Goal: Navigation & Orientation: Find specific page/section

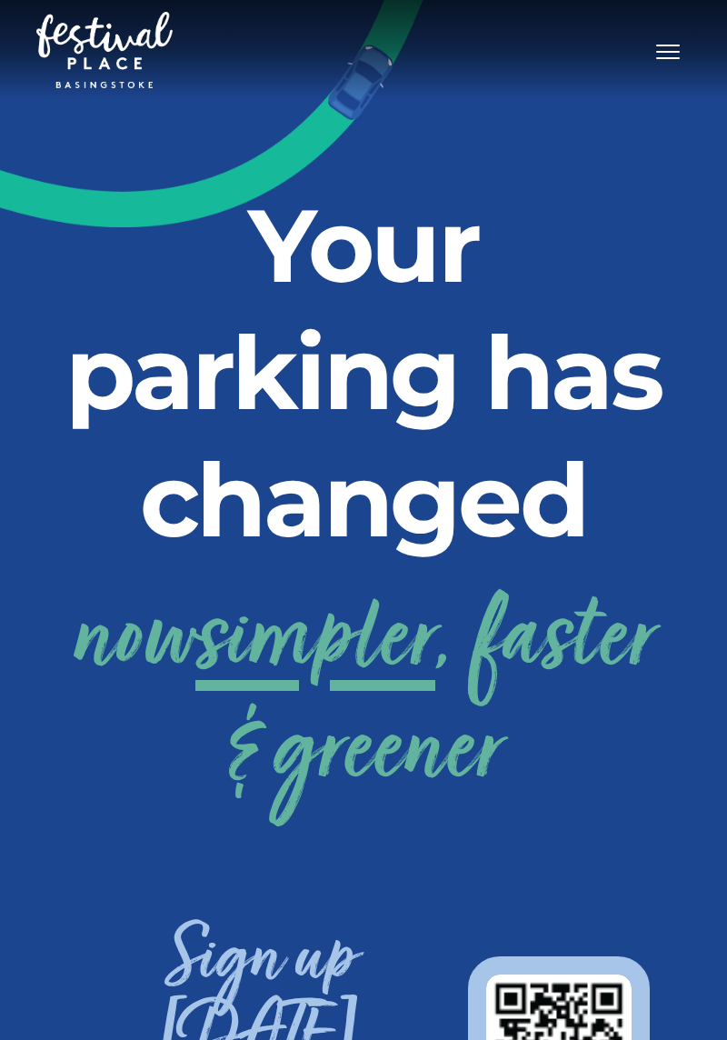
click at [674, 43] on button "Toggle navigation" at bounding box center [667, 49] width 45 height 26
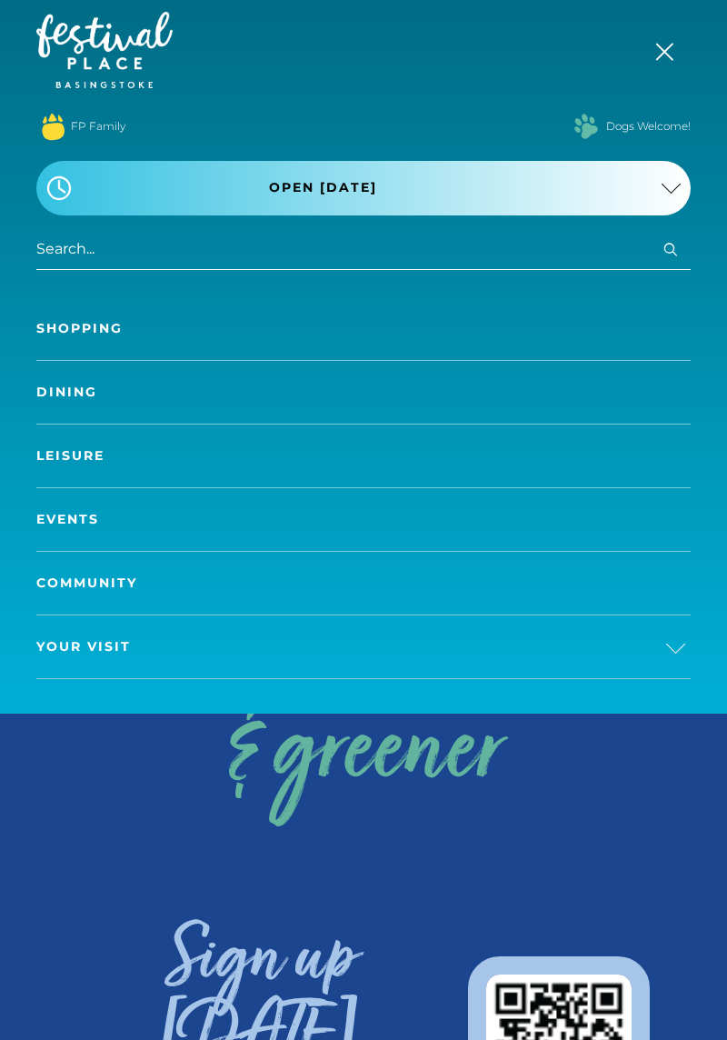
click at [689, 640] on span at bounding box center [680, 646] width 22 height 19
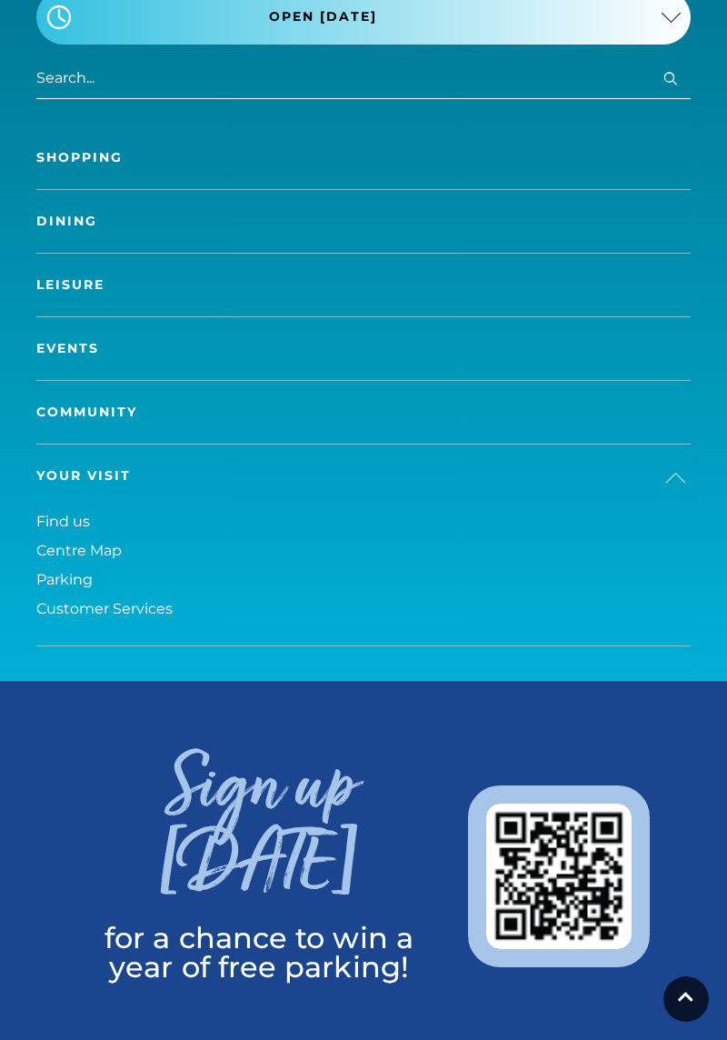
scroll to position [172, 0]
click at [74, 574] on span "Parking" at bounding box center [64, 578] width 56 height 17
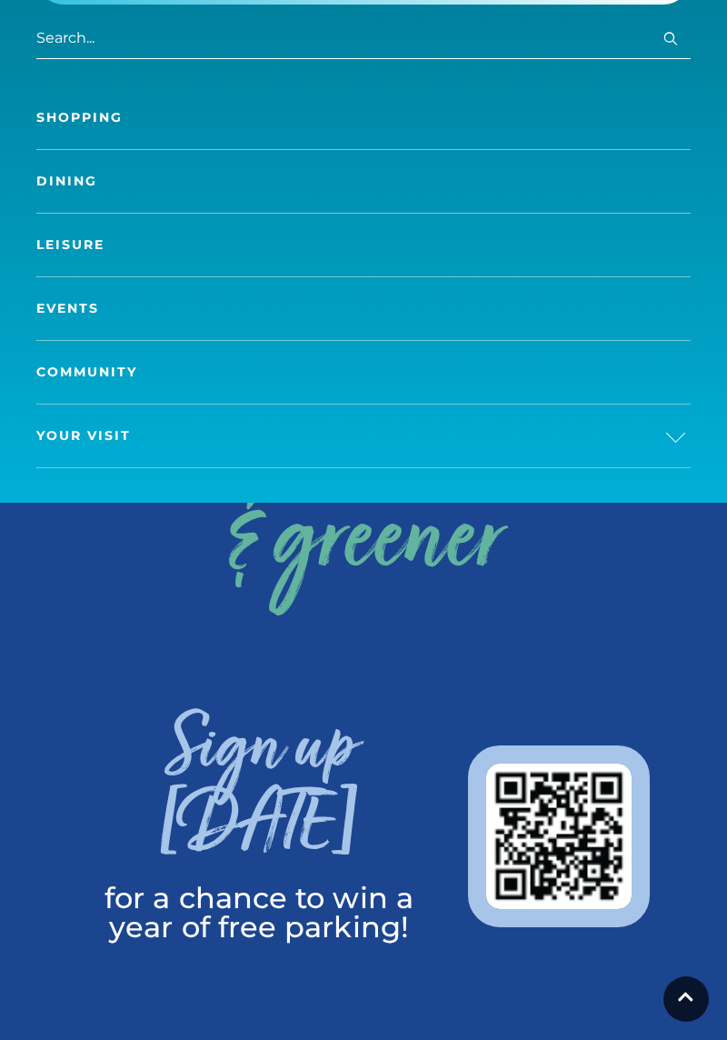
scroll to position [230, 0]
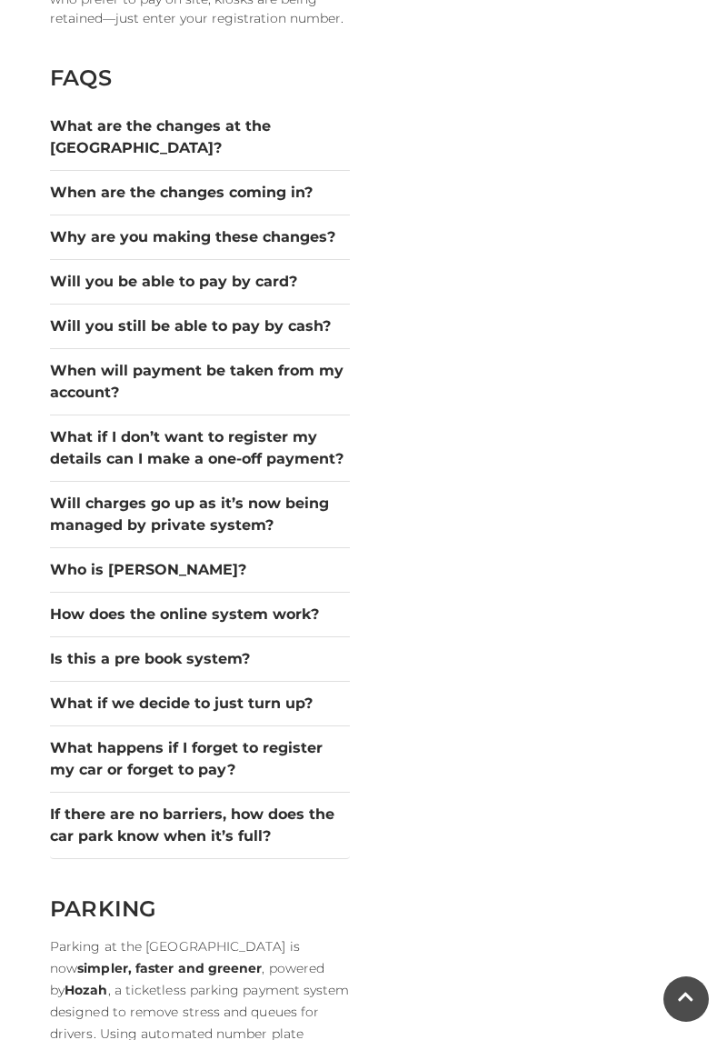
scroll to position [2057, 0]
click at [98, 249] on button "Why are you making these changes?" at bounding box center [200, 238] width 300 height 22
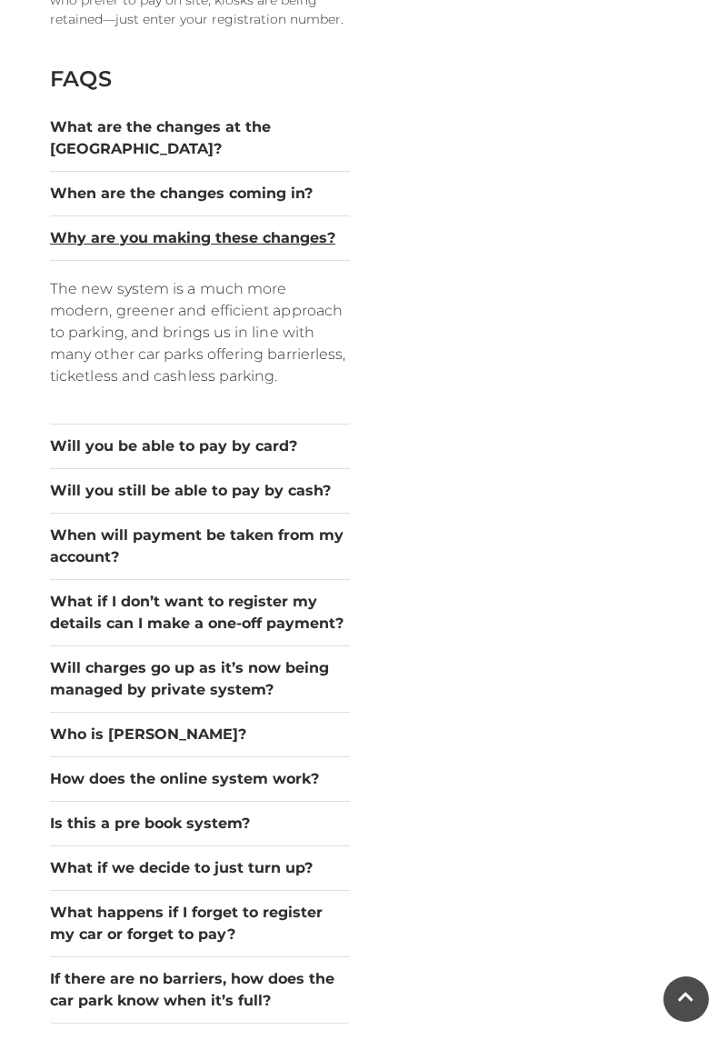
click at [85, 249] on button "Why are you making these changes?" at bounding box center [200, 238] width 300 height 22
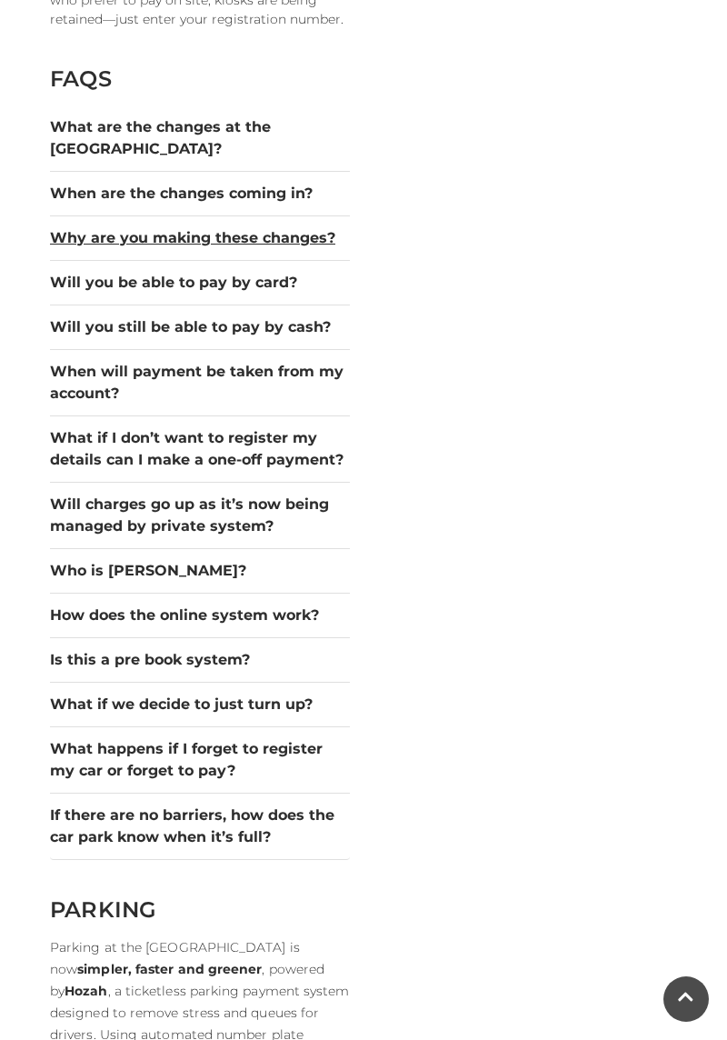
click at [78, 249] on button "Why are you making these changes?" at bounding box center [200, 238] width 300 height 22
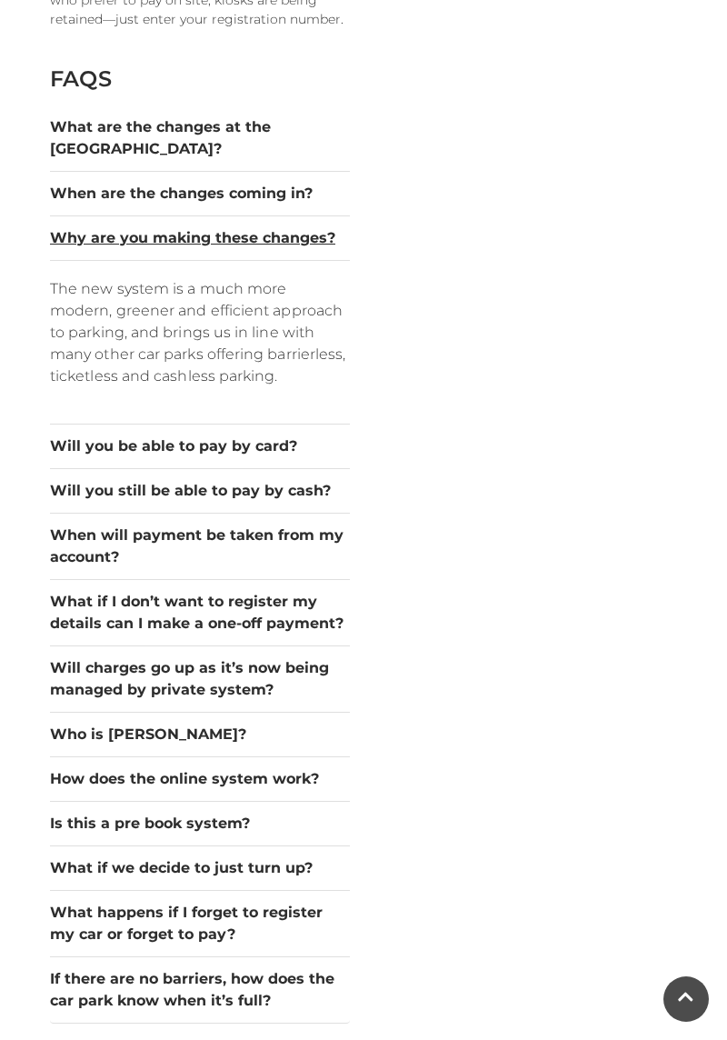
click at [84, 249] on button "Why are you making these changes?" at bounding box center [200, 238] width 300 height 22
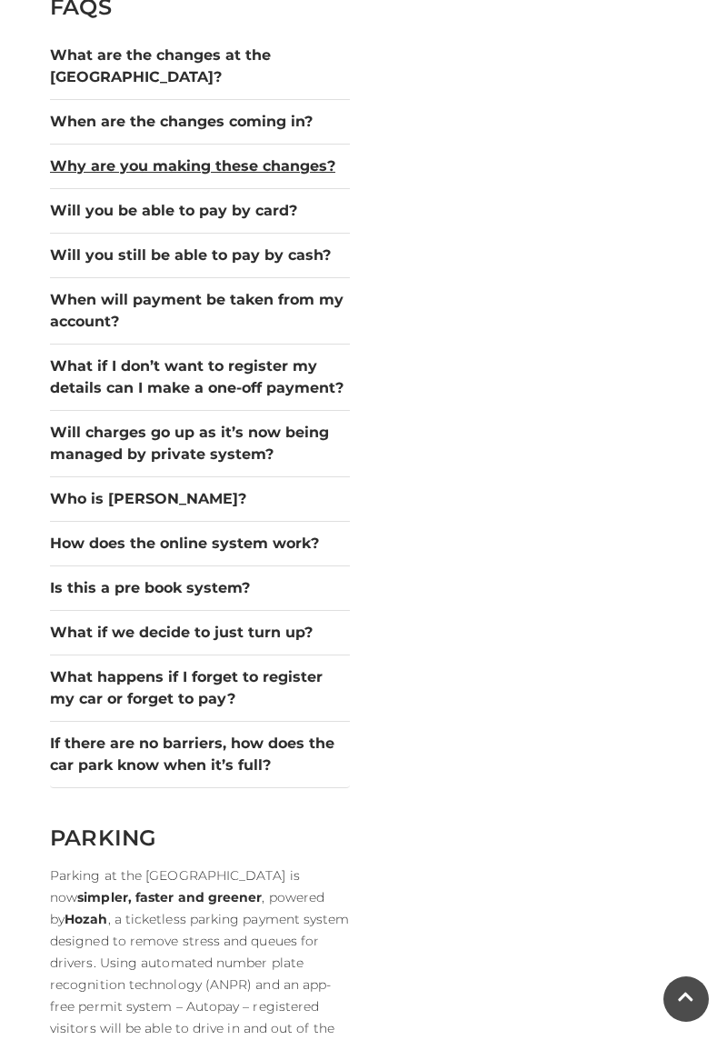
scroll to position [2145, 0]
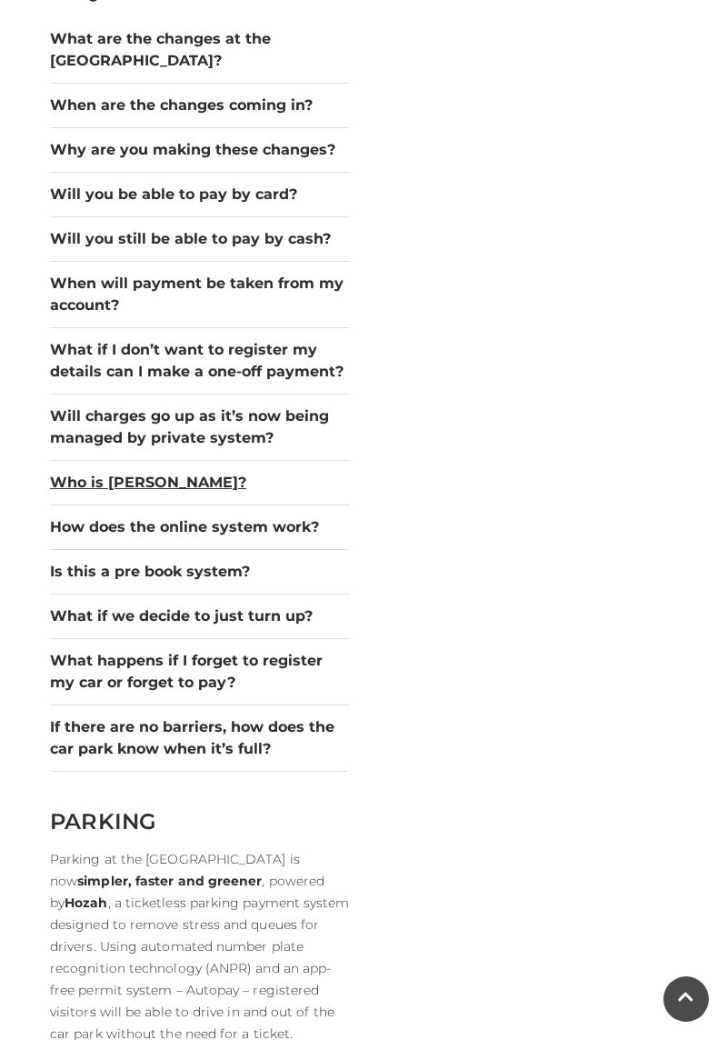
click at [78, 494] on button "Who is Hozah?" at bounding box center [200, 483] width 300 height 22
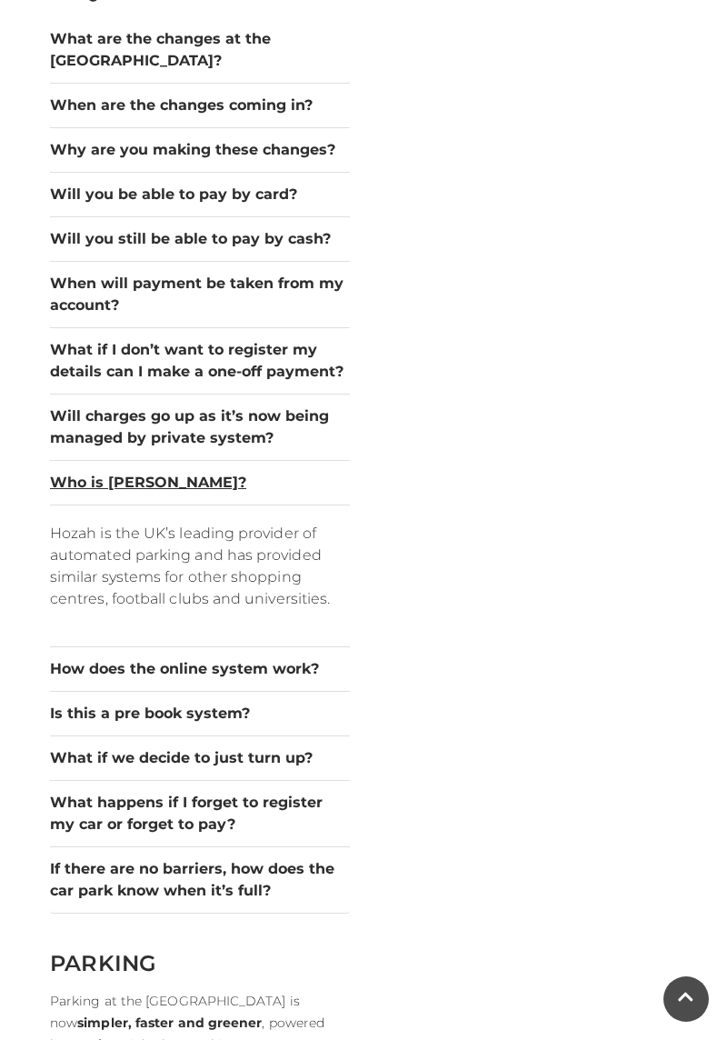
click at [86, 494] on button "Who is Hozah?" at bounding box center [200, 483] width 300 height 22
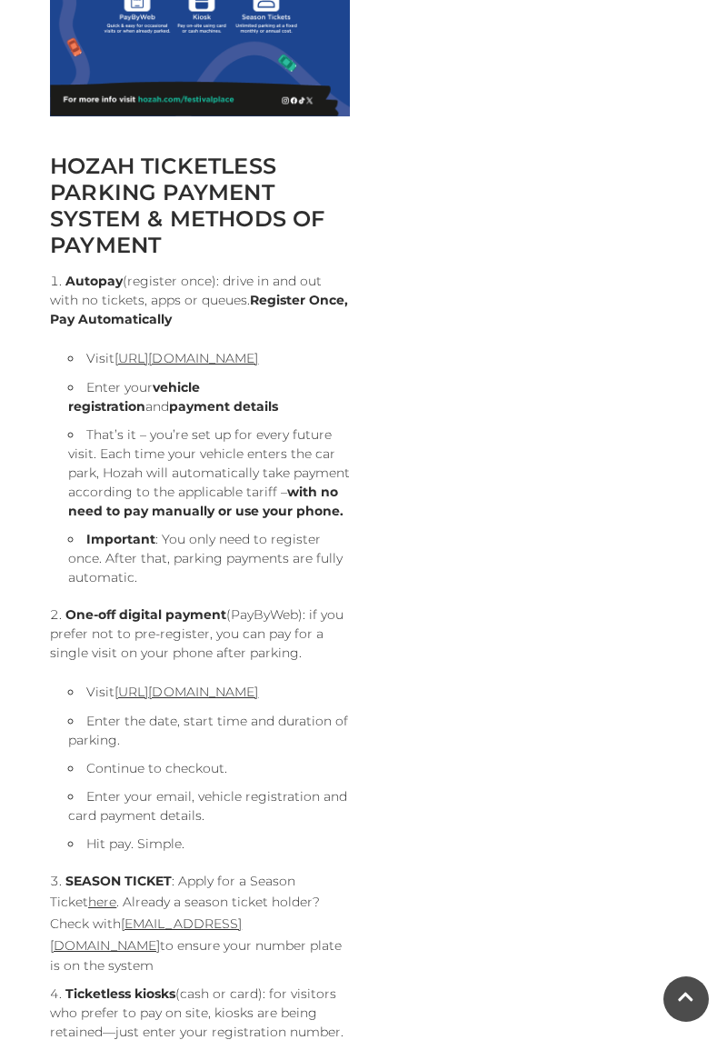
scroll to position [0, 0]
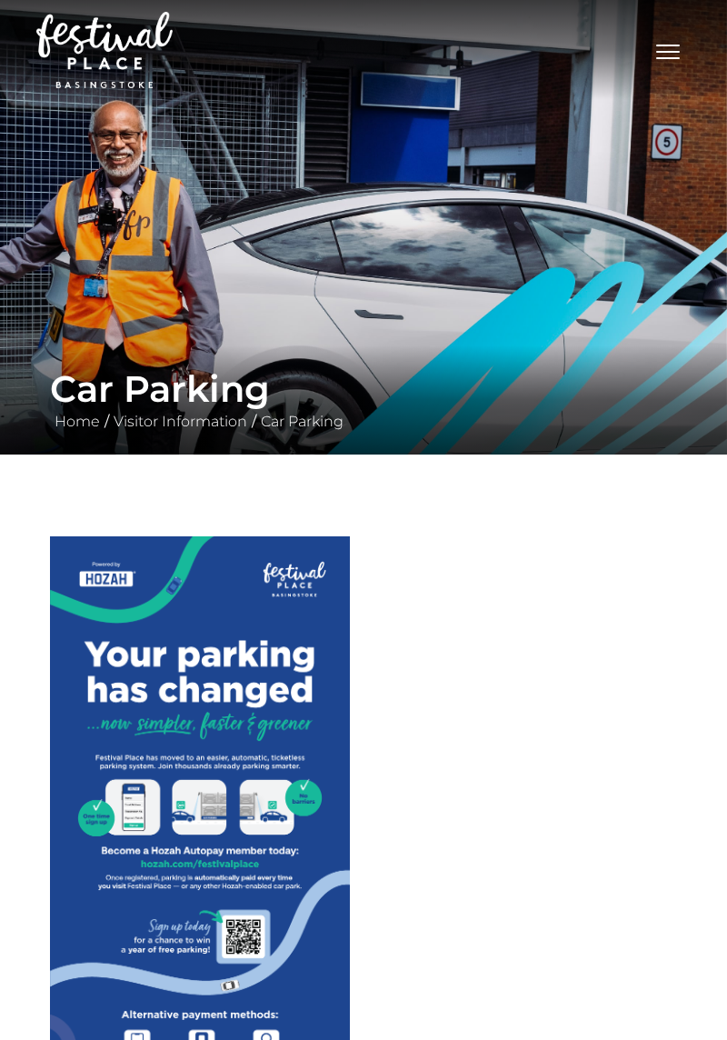
click at [677, 38] on button "Toggle navigation" at bounding box center [667, 49] width 45 height 26
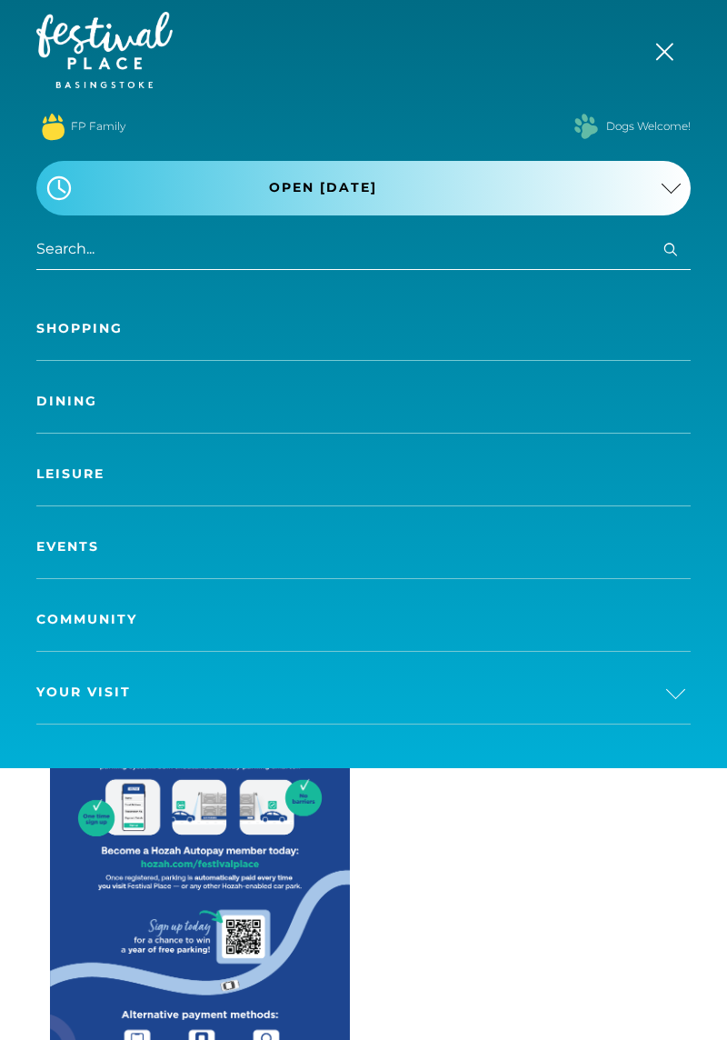
click at [669, 687] on span at bounding box center [680, 692] width 22 height 19
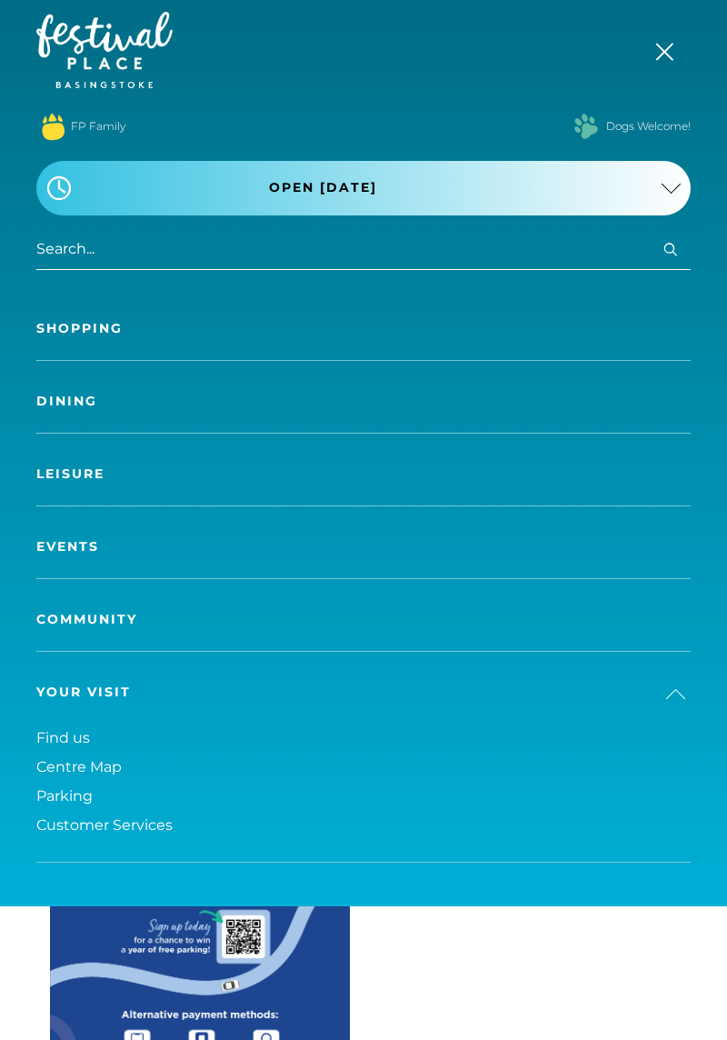
click at [153, 822] on span "Customer Services" at bounding box center [104, 824] width 136 height 17
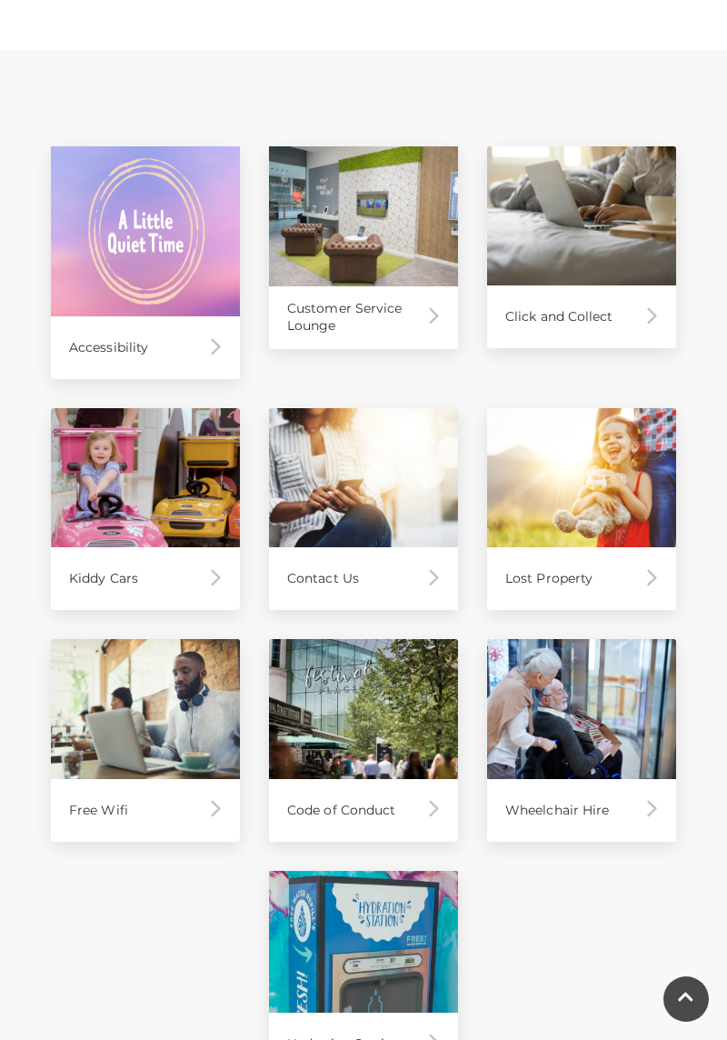
scroll to position [865, 0]
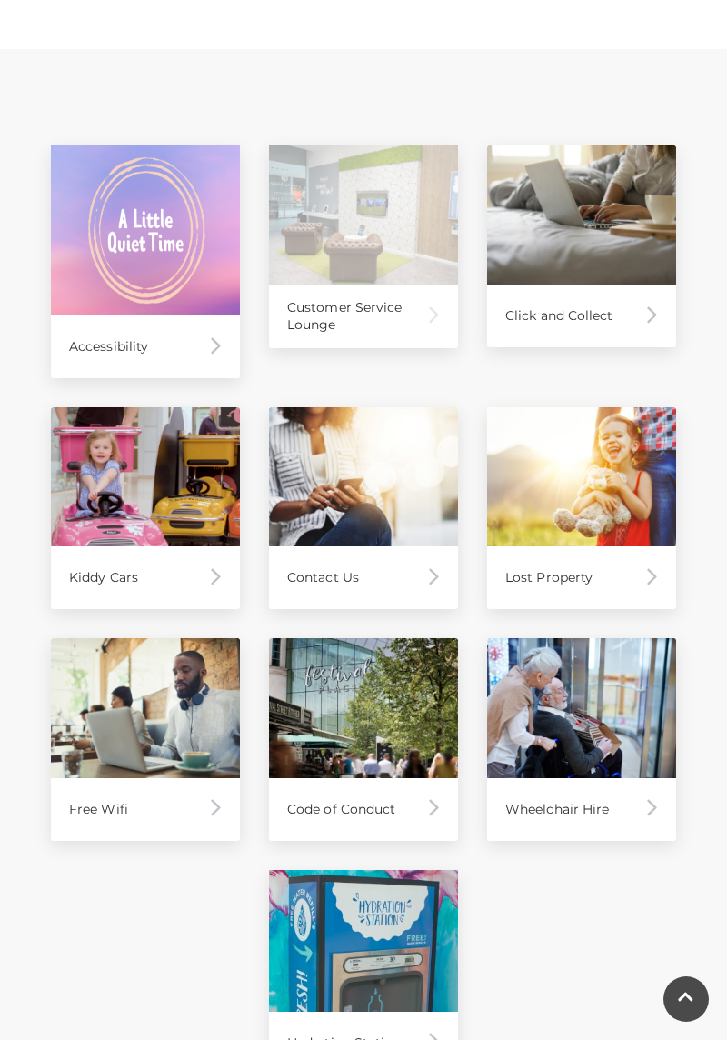
click at [424, 316] on div "Customer Service Lounge" at bounding box center [363, 316] width 189 height 63
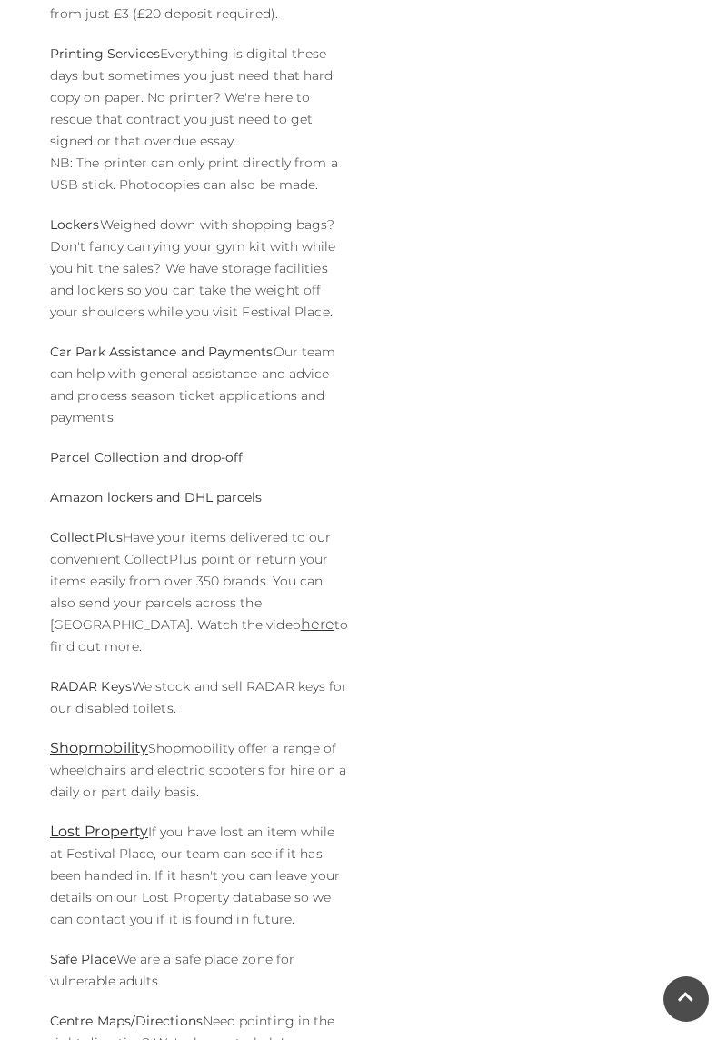
scroll to position [1109, 0]
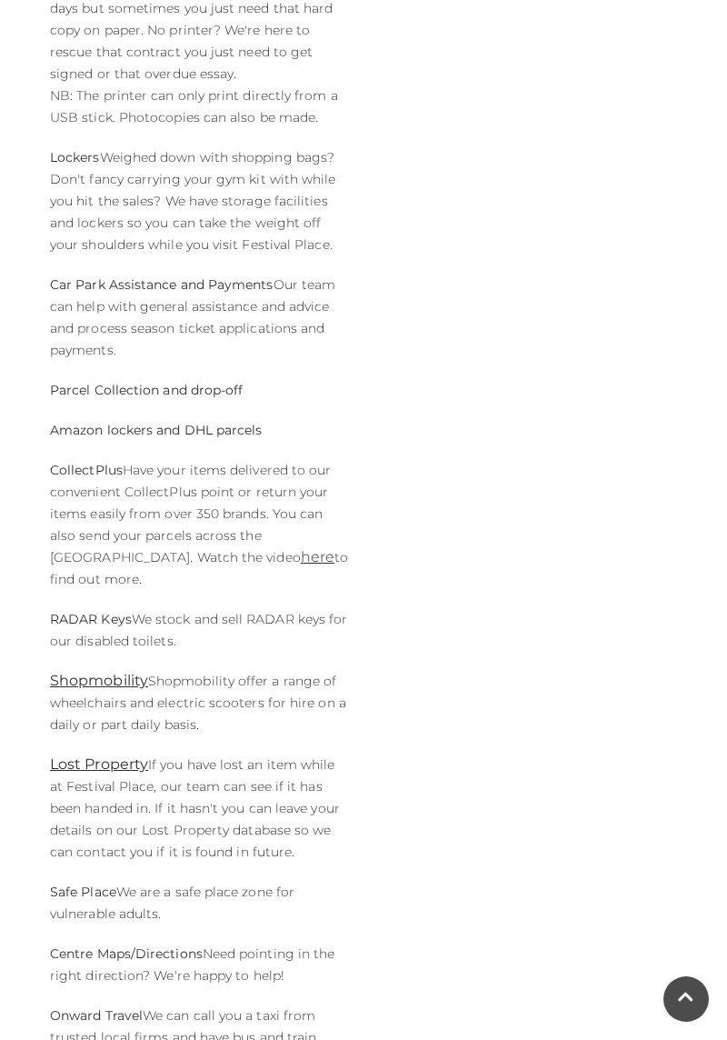
click at [301, 559] on link "here" at bounding box center [318, 556] width 34 height 17
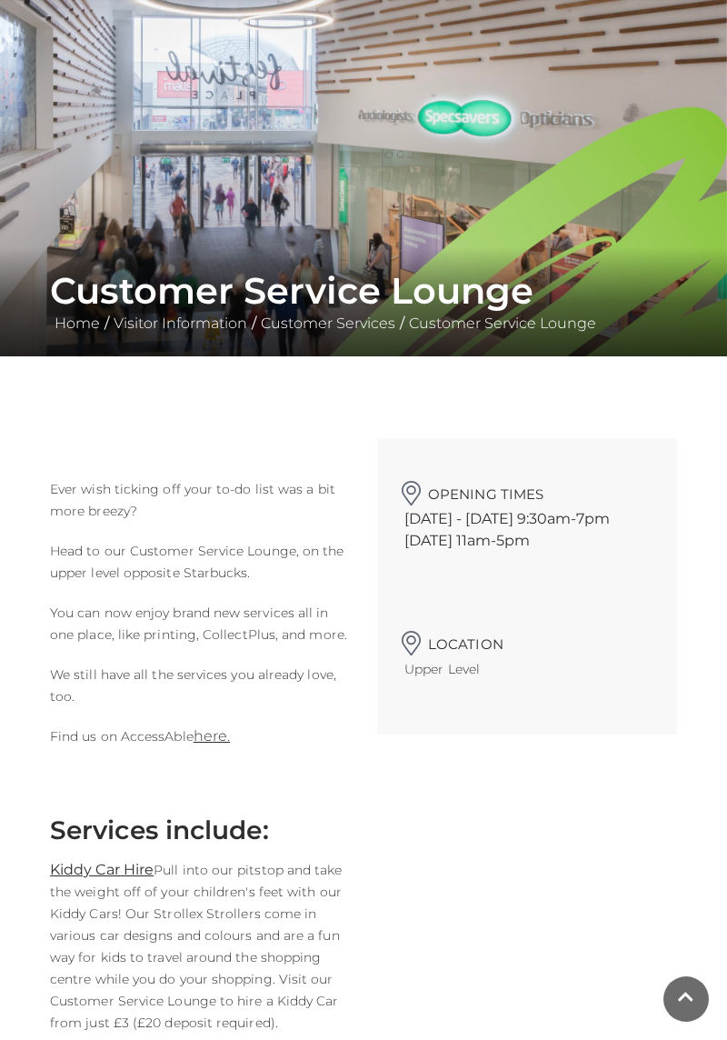
scroll to position [0, 0]
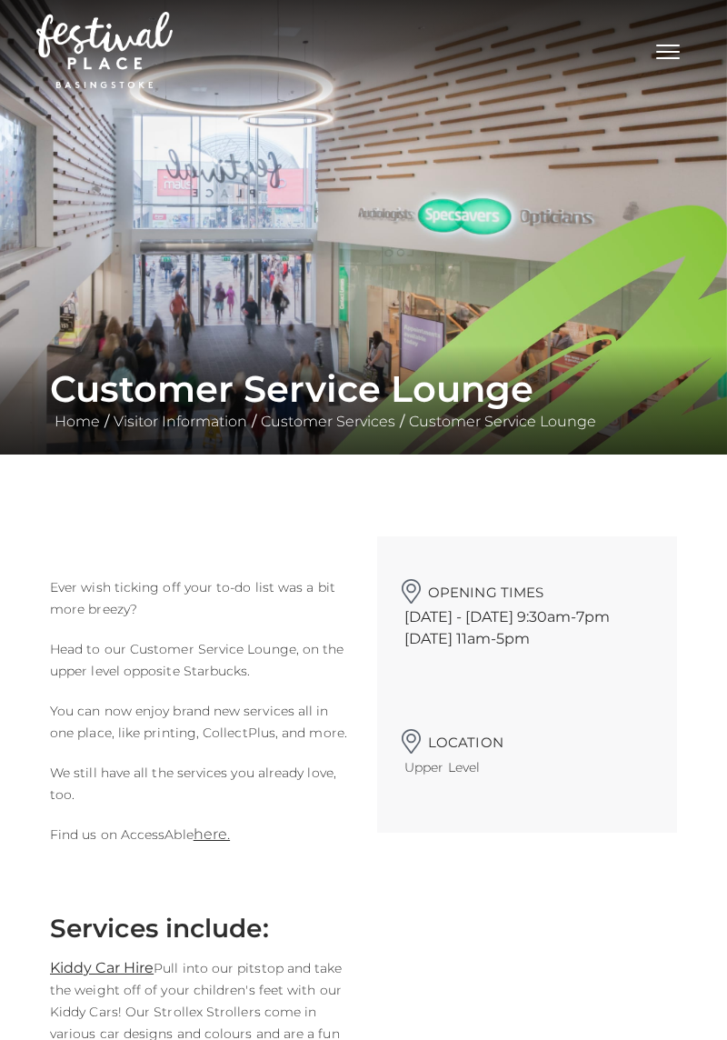
click at [708, 60] on nav "Toggle navigation .st5{fill:none;stroke:#FFFFFF;stroke-width:2.29;stroke-miterl…" at bounding box center [363, 50] width 727 height 100
click at [654, 52] on button "Toggle navigation" at bounding box center [667, 49] width 45 height 26
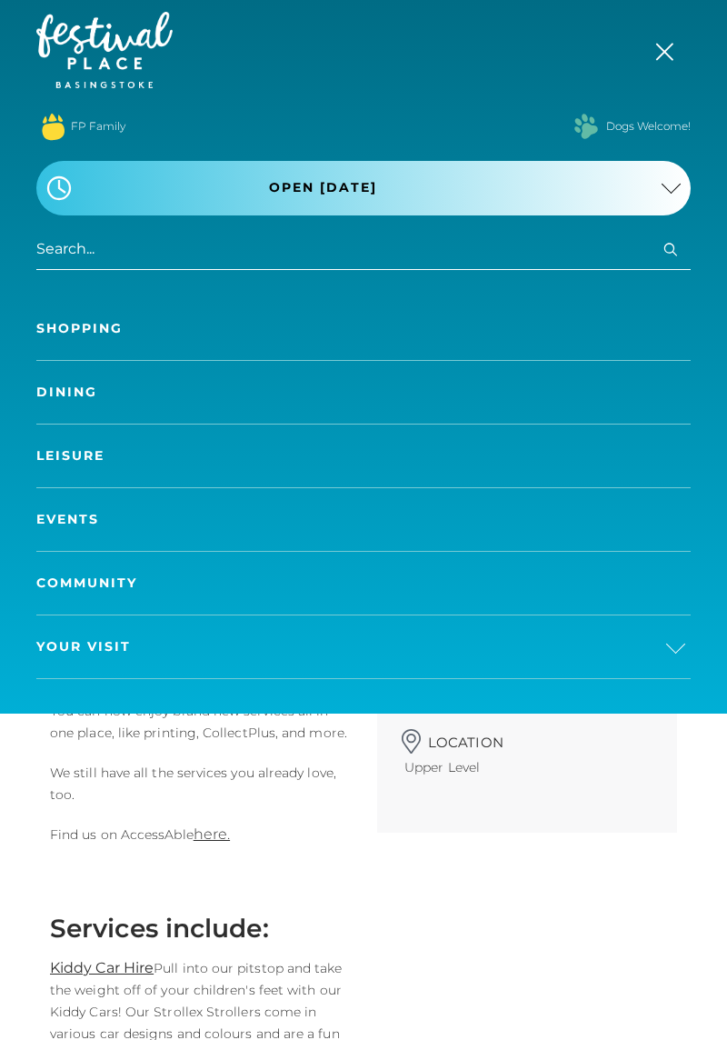
click at [75, 645] on span "Your Visit" at bounding box center [83, 646] width 95 height 19
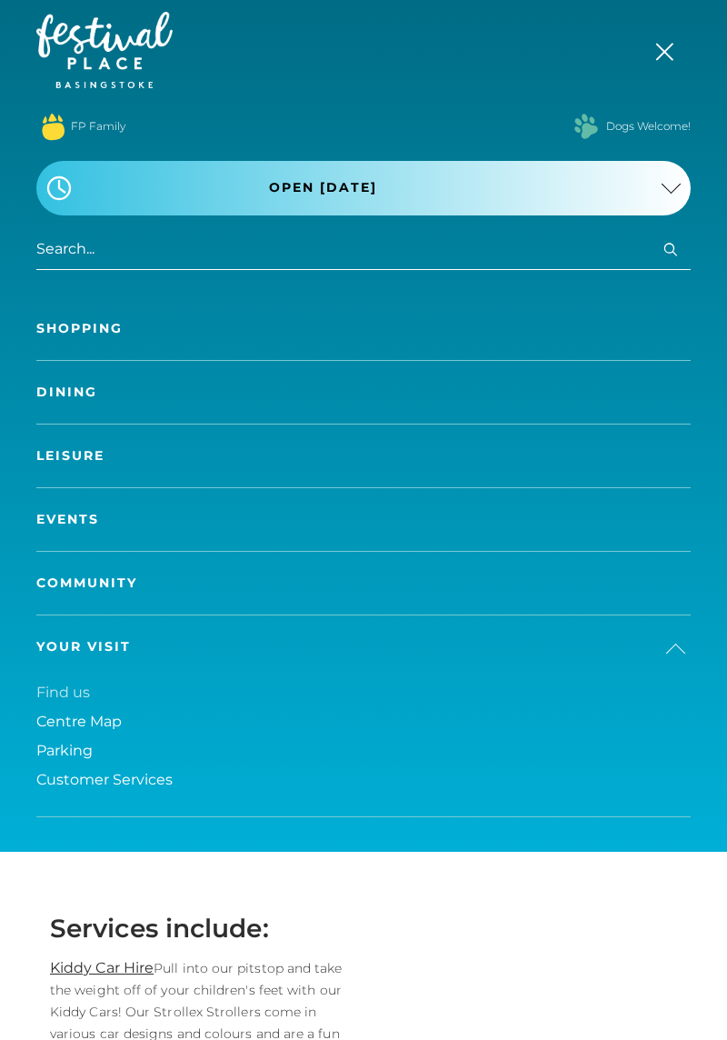
click at [63, 680] on link "Find us" at bounding box center [363, 692] width 654 height 29
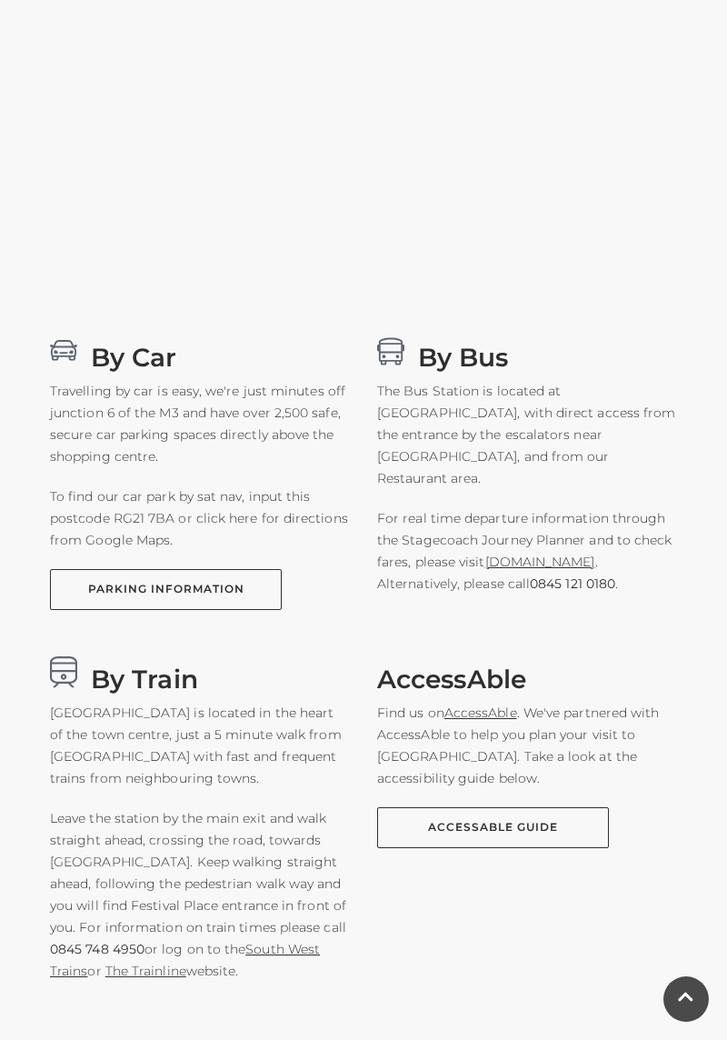
scroll to position [854, 0]
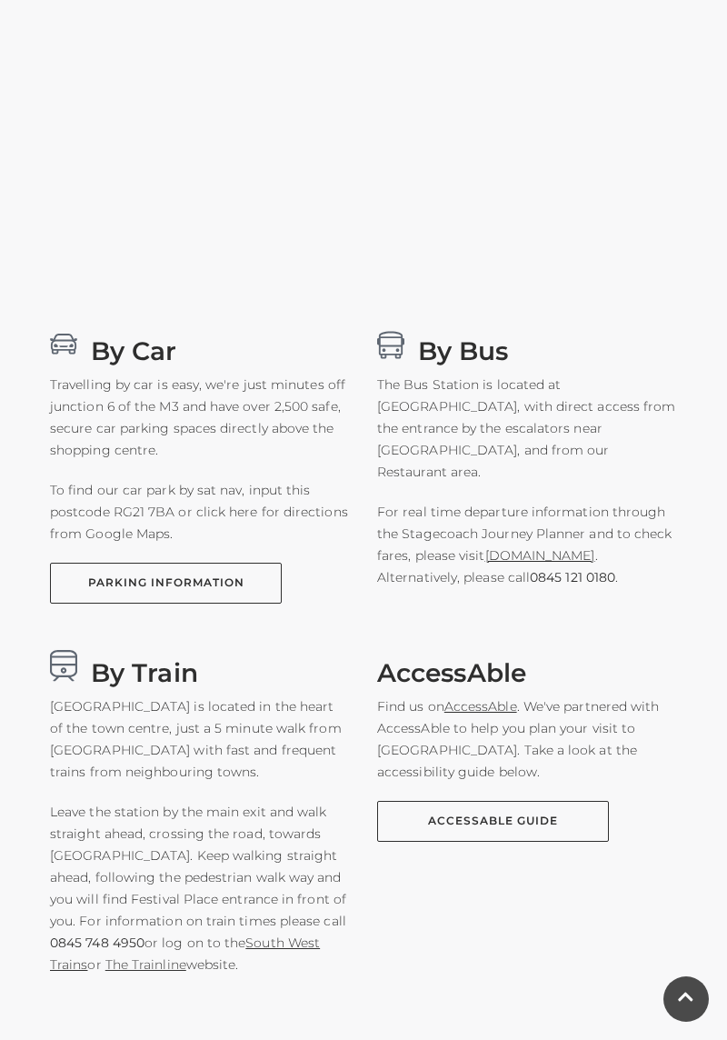
click at [85, 587] on link "PARKING INFORMATION" at bounding box center [166, 583] width 232 height 41
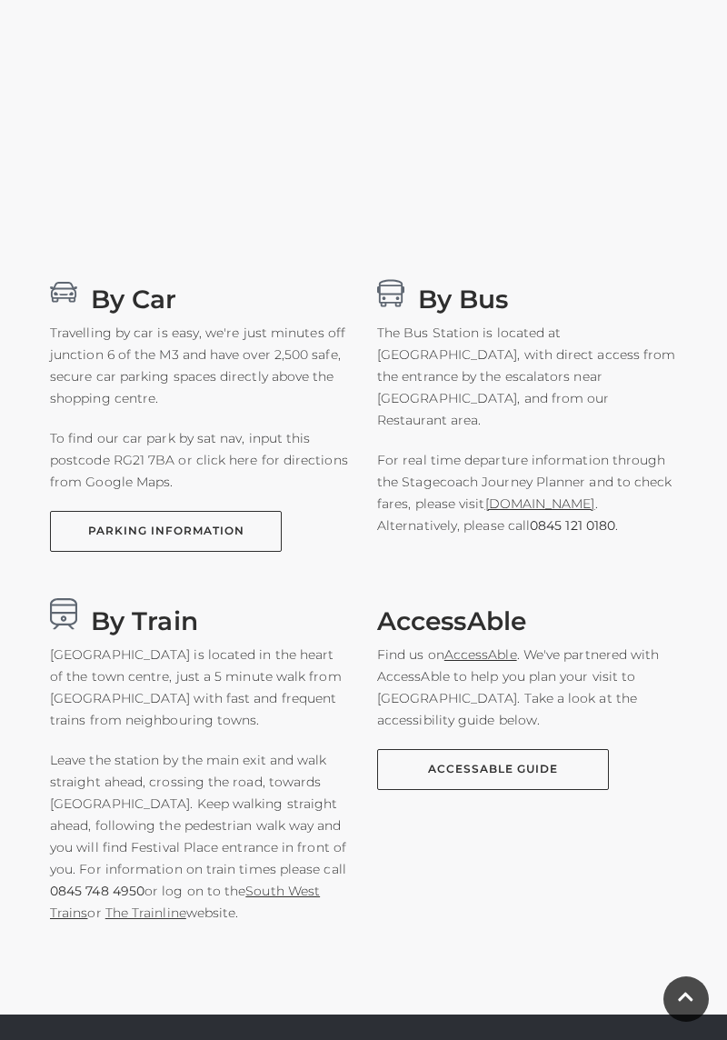
scroll to position [912, 0]
